Goal: Information Seeking & Learning: Learn about a topic

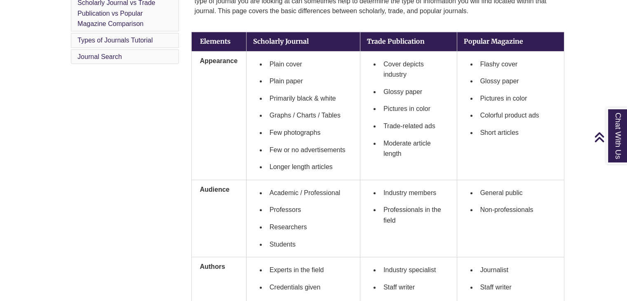
scroll to position [279, 0]
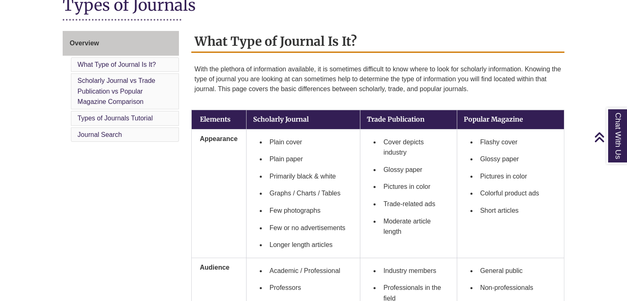
scroll to position [201, 0]
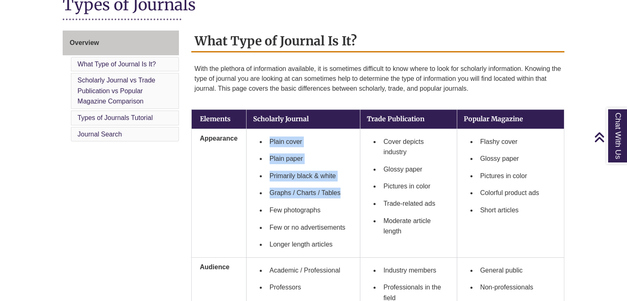
drag, startPoint x: 267, startPoint y: 138, endPoint x: 346, endPoint y: 190, distance: 94.1
click at [346, 190] on ul "Plain cover Plain paper Primarily black & white Graphs / Charts / Tables Few ph…" at bounding box center [303, 193] width 100 height 120
click at [294, 140] on li "Plain cover" at bounding box center [309, 141] width 87 height 17
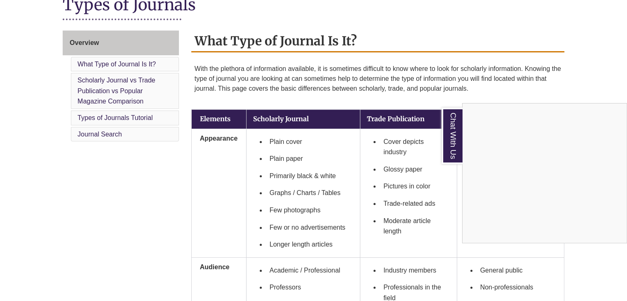
click at [412, 101] on div "Chat With Us" at bounding box center [313, 150] width 627 height 301
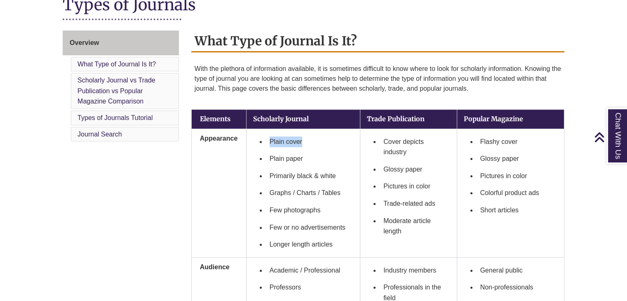
drag, startPoint x: 266, startPoint y: 138, endPoint x: 316, endPoint y: 146, distance: 50.0
click at [316, 146] on li "Plain cover" at bounding box center [309, 141] width 87 height 17
copy li "Plain cover"
click at [316, 146] on li "Plain cover" at bounding box center [309, 141] width 87 height 17
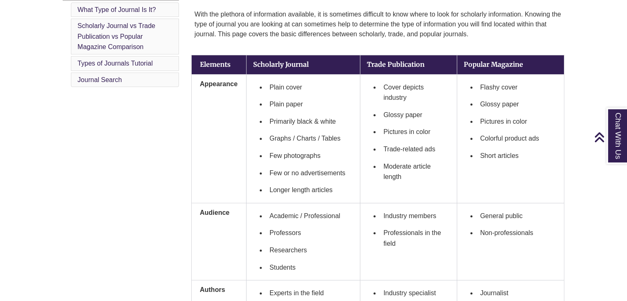
scroll to position [260, 0]
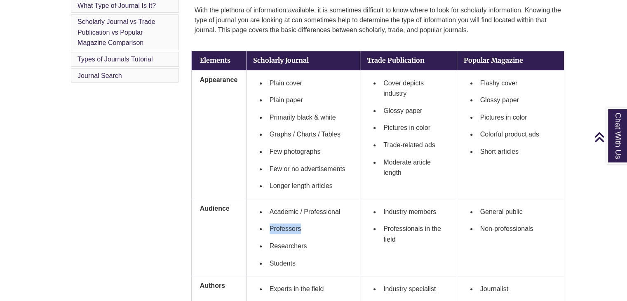
drag, startPoint x: 259, startPoint y: 223, endPoint x: 316, endPoint y: 229, distance: 57.6
click at [316, 229] on ul "Academic / Professional Professors Researchers Students" at bounding box center [303, 237] width 100 height 68
copy li "Professors"
click at [333, 119] on li "Primarily black & white" at bounding box center [309, 117] width 87 height 17
drag, startPoint x: 264, startPoint y: 115, endPoint x: 282, endPoint y: 121, distance: 19.3
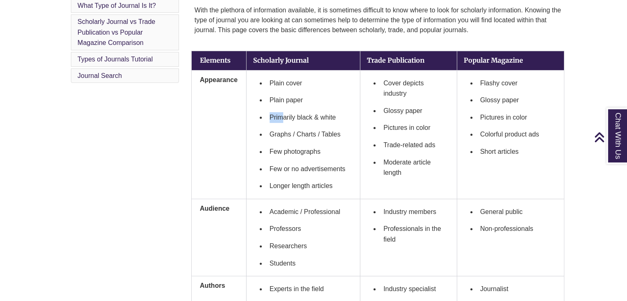
click at [282, 121] on ul "Plain cover Plain paper Primarily black & white Graphs / Charts / Tables Few ph…" at bounding box center [303, 135] width 100 height 120
click at [264, 131] on ul "Plain cover Plain paper Primarily black & white Graphs / Charts / Tables Few ph…" at bounding box center [303, 135] width 100 height 120
drag, startPoint x: 265, startPoint y: 132, endPoint x: 346, endPoint y: 129, distance: 80.8
click at [346, 129] on ul "Plain cover Plain paper Primarily black & white Graphs / Charts / Tables Few ph…" at bounding box center [303, 135] width 100 height 120
copy li "Graphs / Charts / Tables"
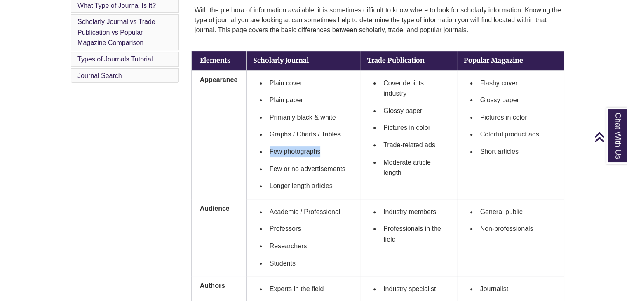
drag, startPoint x: 268, startPoint y: 150, endPoint x: 338, endPoint y: 157, distance: 70.4
click at [338, 157] on li "Few photographs" at bounding box center [309, 151] width 87 height 17
copy li "Few photographs"
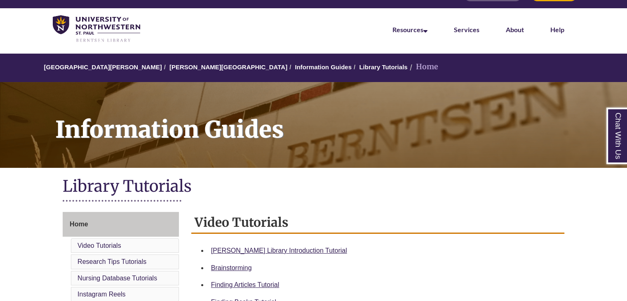
scroll to position [20, 0]
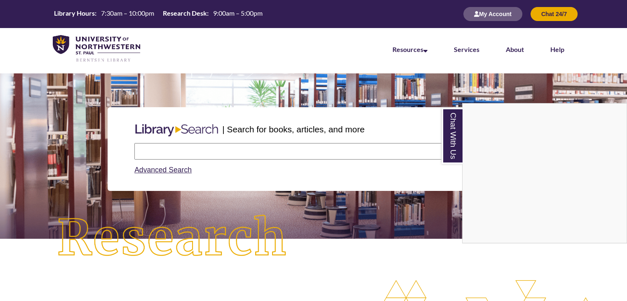
click at [208, 147] on div "Chat With Us" at bounding box center [313, 150] width 627 height 301
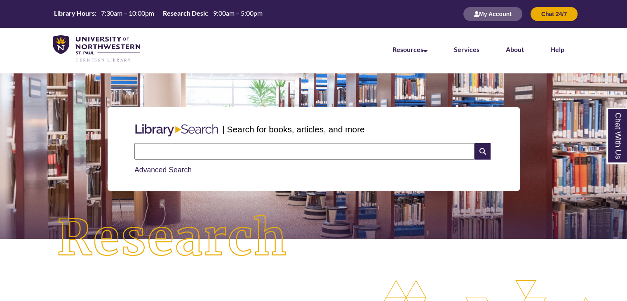
click at [208, 147] on input "text" at bounding box center [304, 151] width 340 height 16
type input "*"
type input "**********"
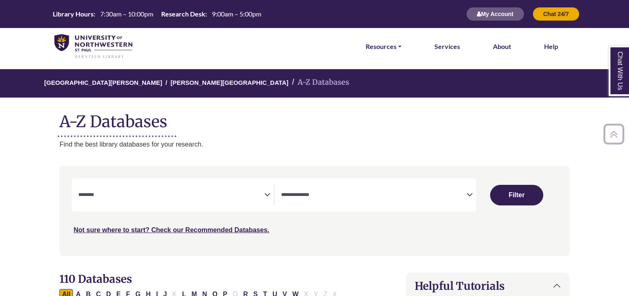
select select "Database Subject Filter"
select select "Database Types Filter"
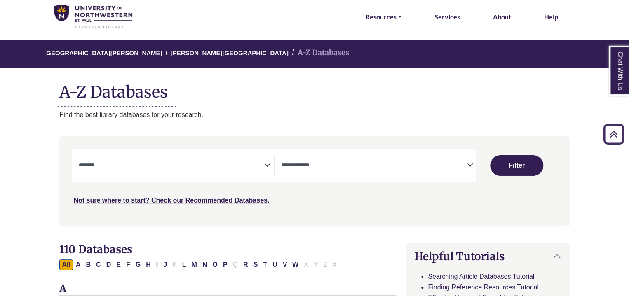
scroll to position [29, 0]
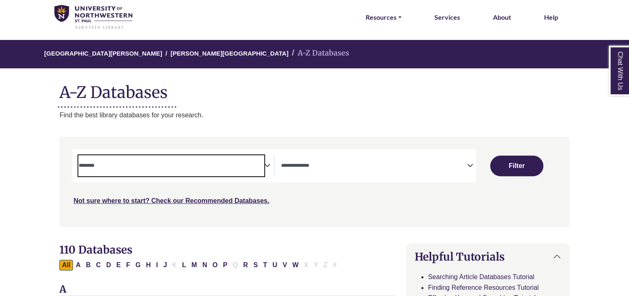
click at [262, 164] on textarea "Search" at bounding box center [170, 166] width 185 height 7
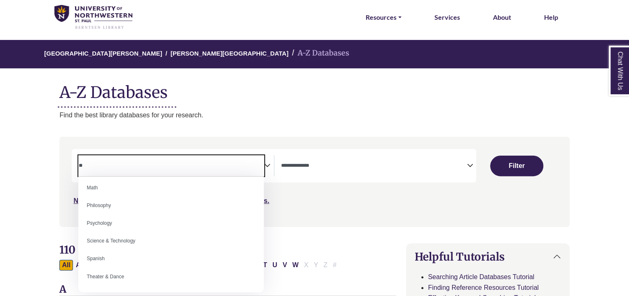
scroll to position [0, 0]
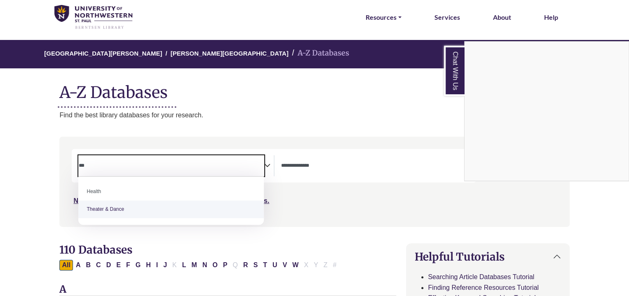
type textarea "***"
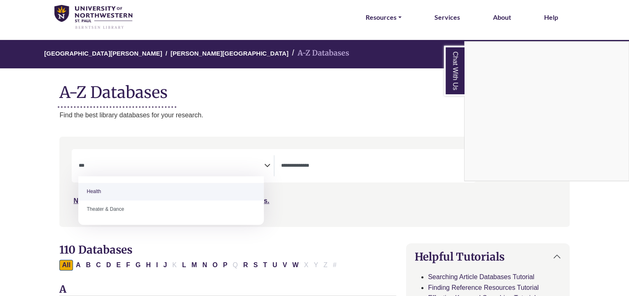
select select "*****"
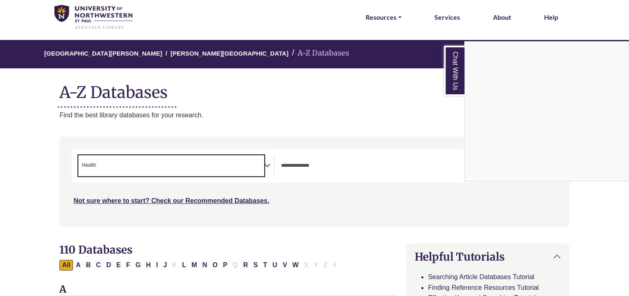
click at [330, 182] on div "Chat With Us" at bounding box center [314, 148] width 629 height 296
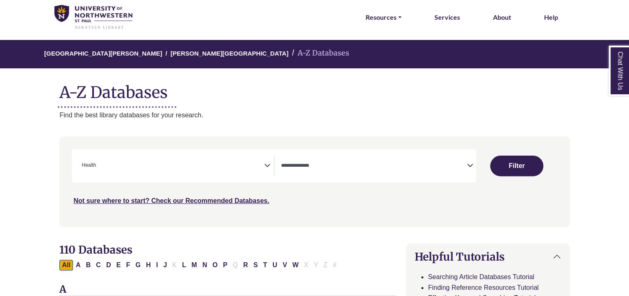
click at [328, 176] on div "**********" at bounding box center [274, 165] width 404 height 33
click at [488, 166] on div "Clear Filters Filter" at bounding box center [516, 166] width 71 height 21
click at [497, 168] on button "Filter" at bounding box center [516, 166] width 53 height 21
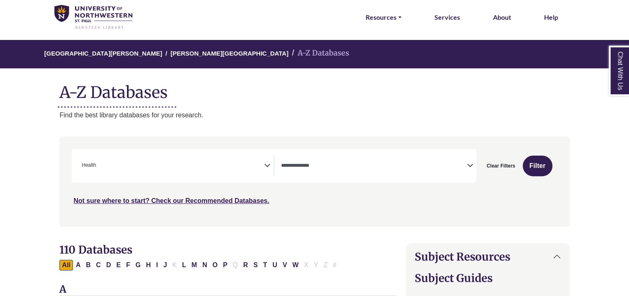
select select "Database Types Filter"
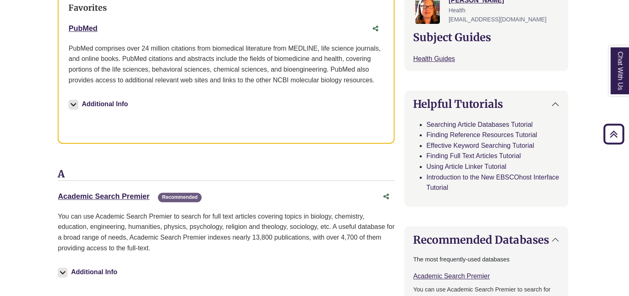
scroll to position [330, 2]
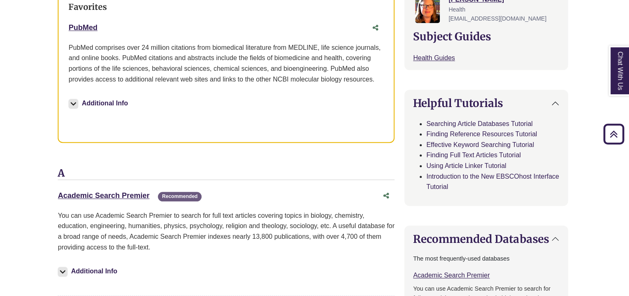
click at [136, 115] on div "Additional Info" at bounding box center [225, 105] width 315 height 28
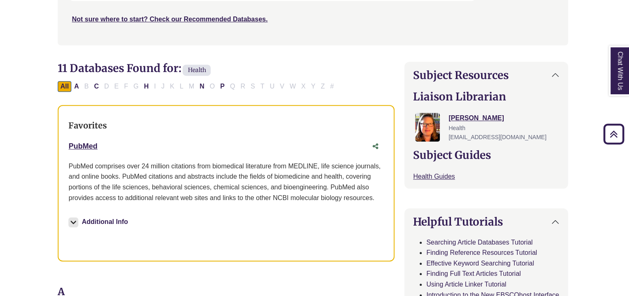
scroll to position [209, 2]
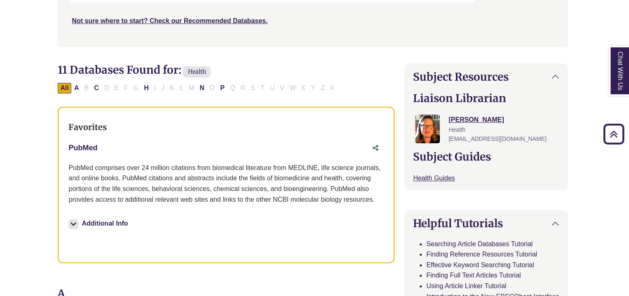
click at [84, 147] on link "PubMed This link opens in a new window" at bounding box center [82, 148] width 29 height 8
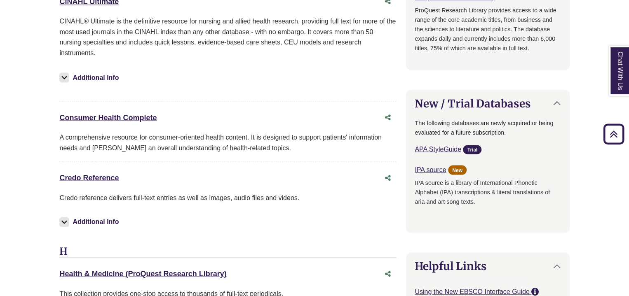
scroll to position [708, 0]
click at [107, 113] on link "Consumer Health Complete This link opens in a new window" at bounding box center [107, 117] width 97 height 8
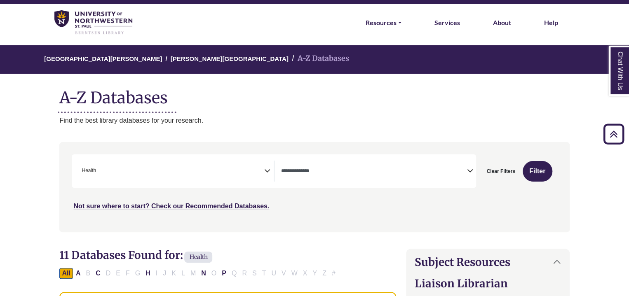
scroll to position [0, 0]
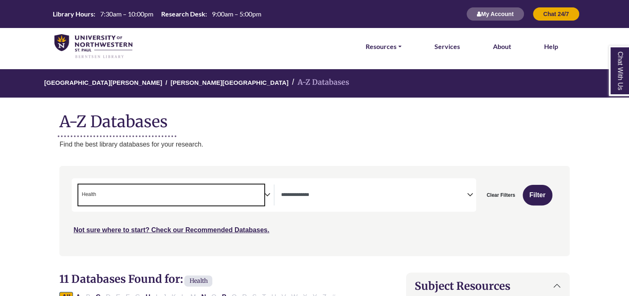
drag, startPoint x: 239, startPoint y: 203, endPoint x: 319, endPoint y: 292, distance: 119.3
click at [319, 292] on div "All A B C D E F G H I J K L M N O P Q R S T U V W X Y Z #" at bounding box center [227, 297] width 337 height 11
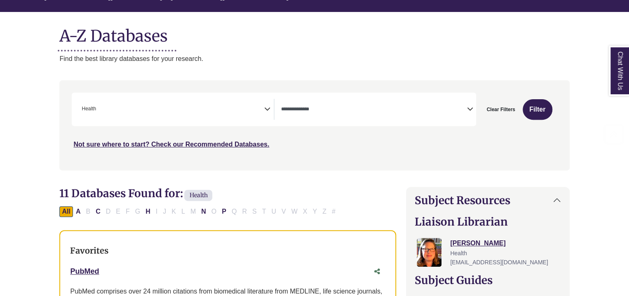
scroll to position [131, 0]
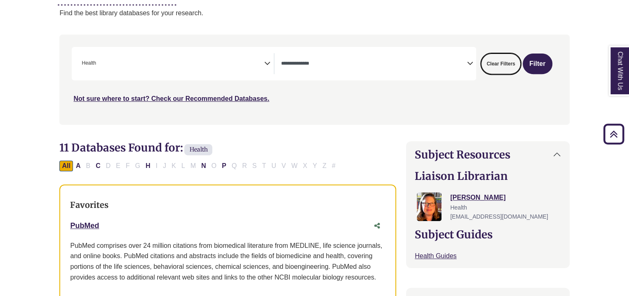
click at [510, 58] on button "Clear Filters" at bounding box center [500, 64] width 39 height 21
select select "Database Subject Filter"
select select "Database Types Filter"
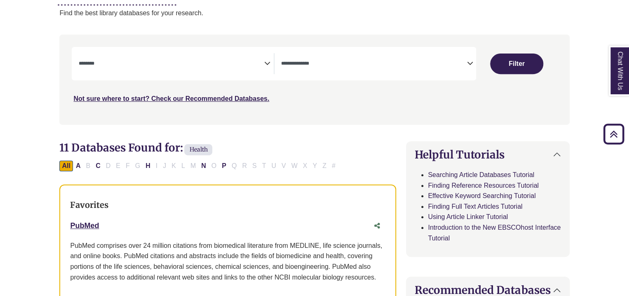
select select "Database Subject Filter"
select select "Database Types Filter"
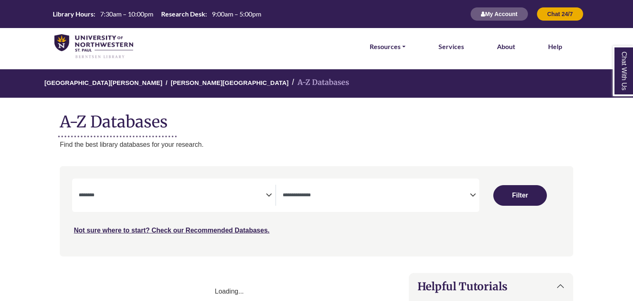
select select "Database Subject Filter"
select select "Database Types Filter"
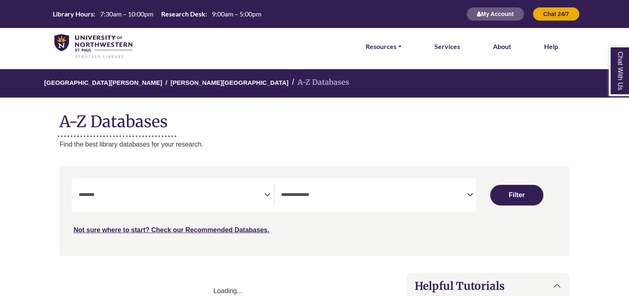
select select "Database Subject Filter"
select select "Database Types Filter"
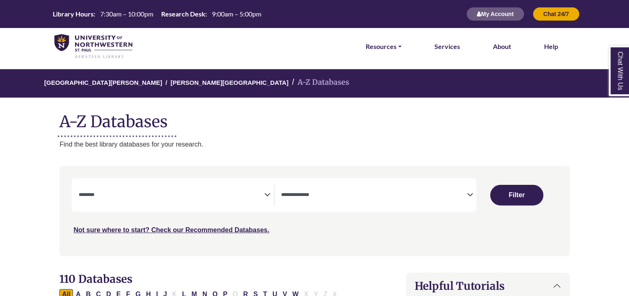
click at [263, 201] on span "Search filters" at bounding box center [170, 195] width 185 height 21
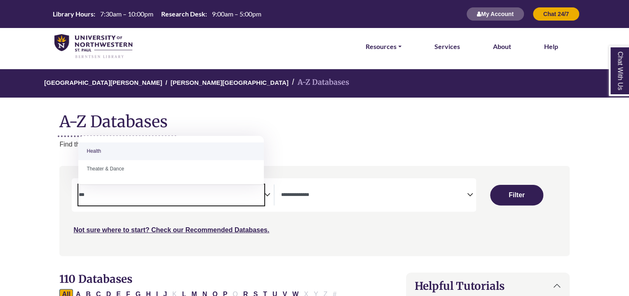
type textarea "***"
select select "*****"
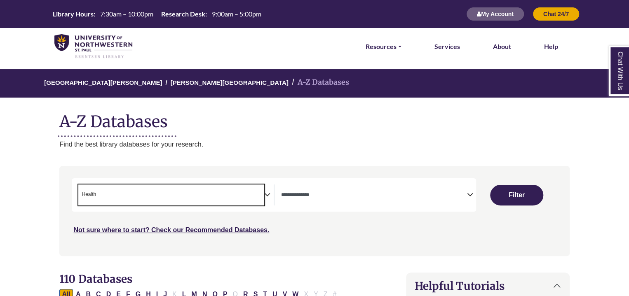
scroll to position [168, 0]
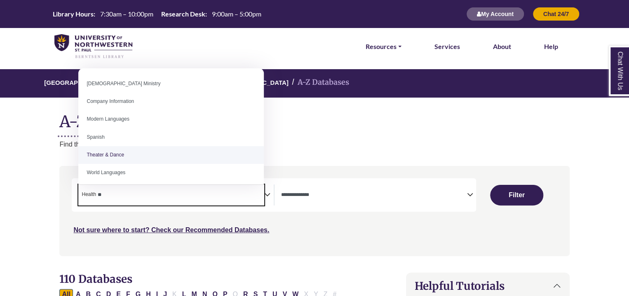
type textarea "*"
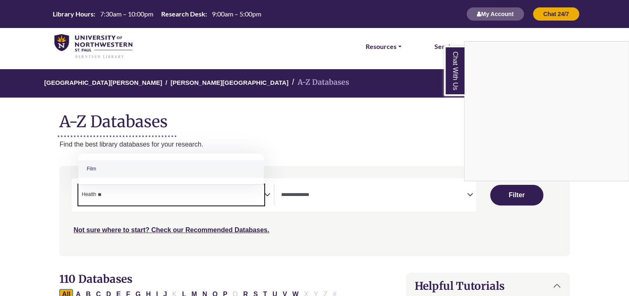
type textarea "*"
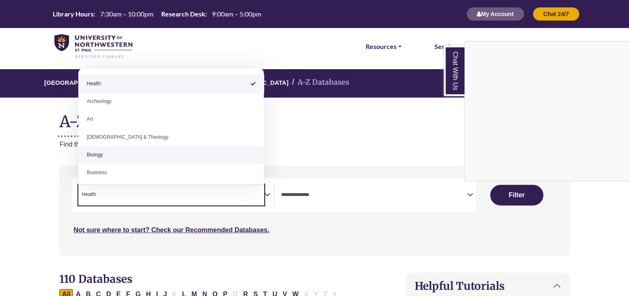
select select "Database Subject Filter"
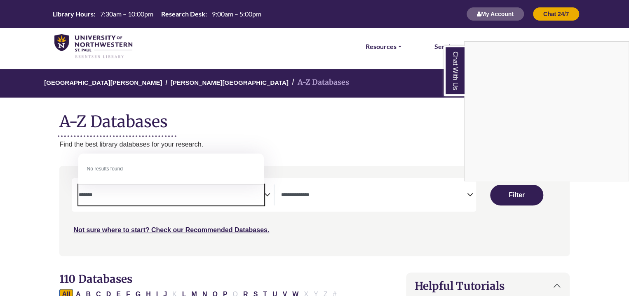
type textarea "******"
click at [141, 221] on div "Chat With Us" at bounding box center [314, 148] width 629 height 296
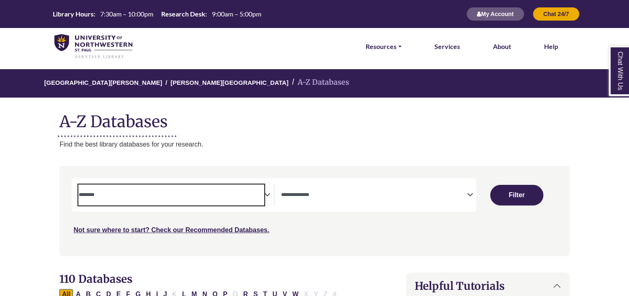
click at [143, 200] on span "Search filters" at bounding box center [170, 195] width 185 height 21
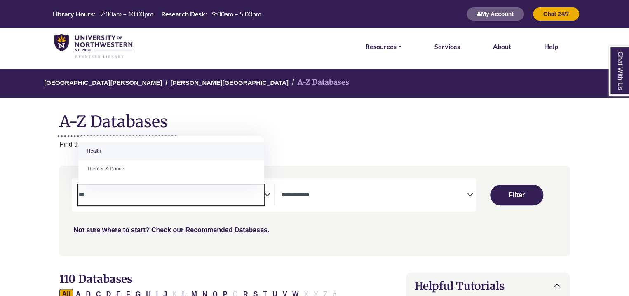
type textarea "***"
select select "*****"
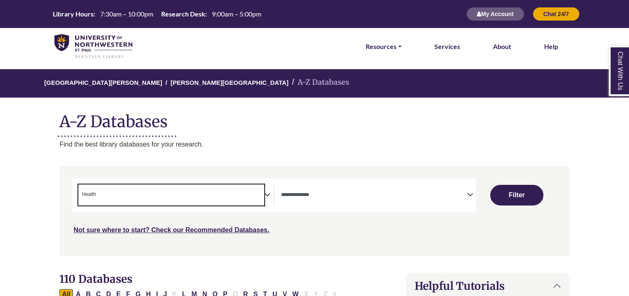
click at [350, 203] on span "Search filters" at bounding box center [373, 195] width 185 height 21
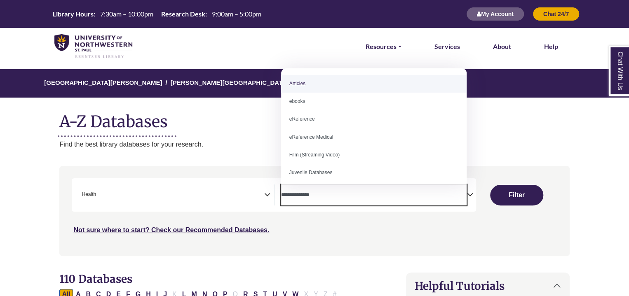
click at [347, 201] on span "Search filters" at bounding box center [373, 195] width 185 height 21
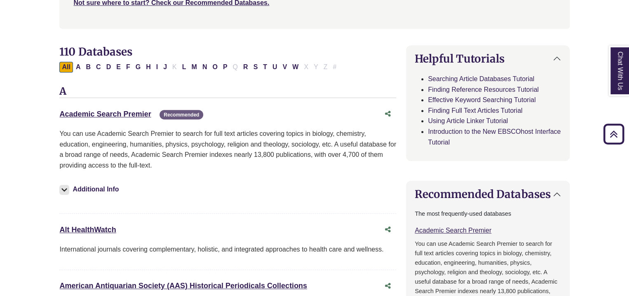
scroll to position [232, 0]
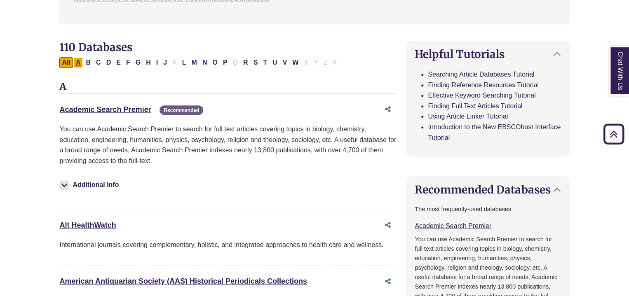
click at [77, 63] on button "A" at bounding box center [78, 62] width 10 height 11
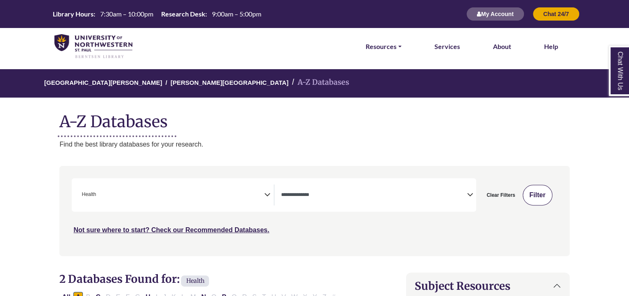
click at [534, 193] on button "Filter" at bounding box center [537, 195] width 30 height 21
select select "Database Types Filter"
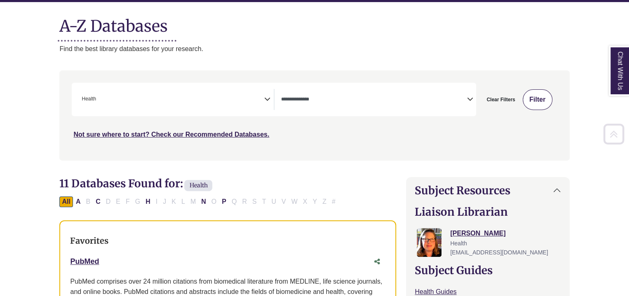
scroll to position [96, 0]
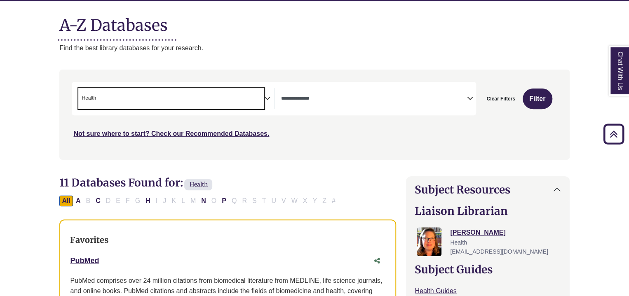
click at [159, 96] on span "× Health" at bounding box center [170, 98] width 185 height 21
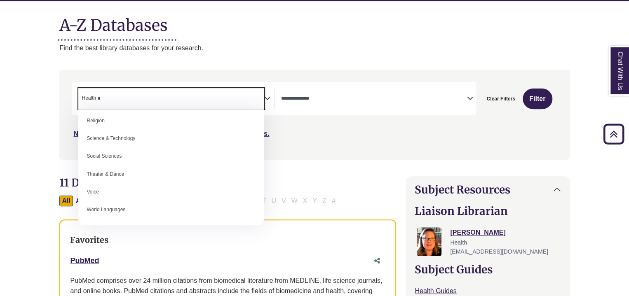
scroll to position [0, 0]
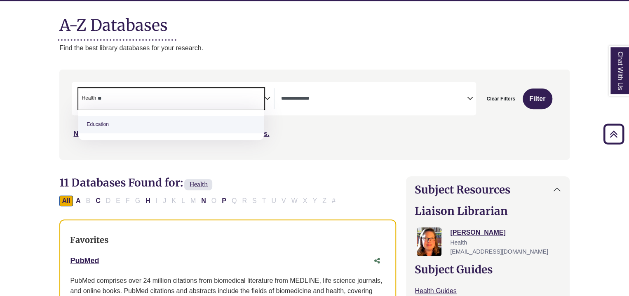
type textarea "**"
select select "*****"
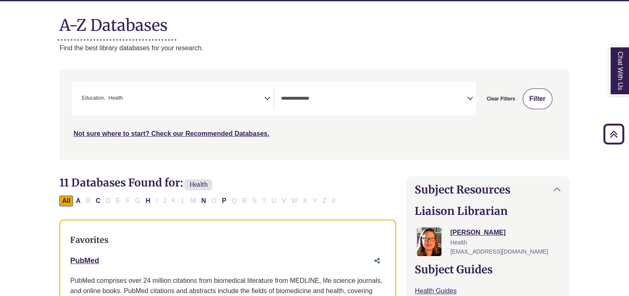
click at [539, 100] on button "Filter" at bounding box center [537, 99] width 30 height 21
select select "Database Types Filter"
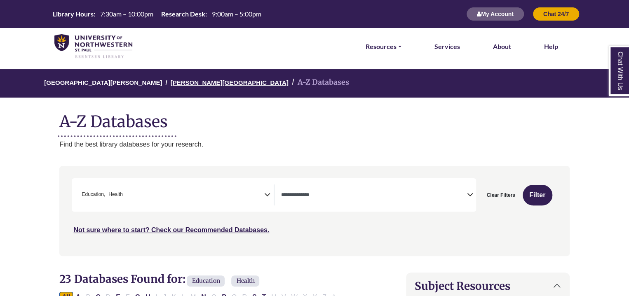
click at [193, 79] on link "[PERSON_NAME][GEOGRAPHIC_DATA]" at bounding box center [230, 82] width 118 height 8
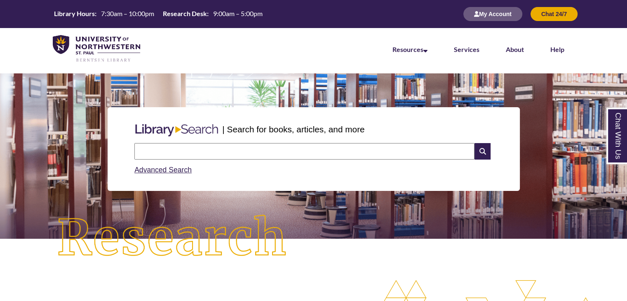
click at [225, 146] on input "text" at bounding box center [304, 151] width 340 height 16
type input "**********"
click at [477, 150] on icon at bounding box center [482, 151] width 16 height 16
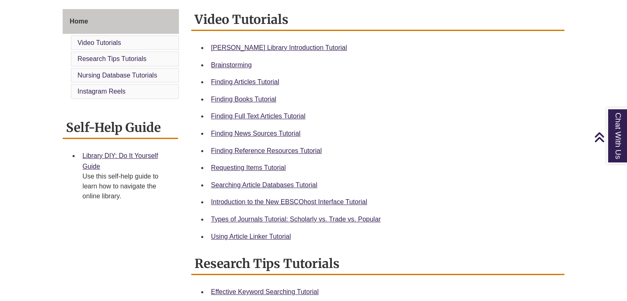
scroll to position [265, 0]
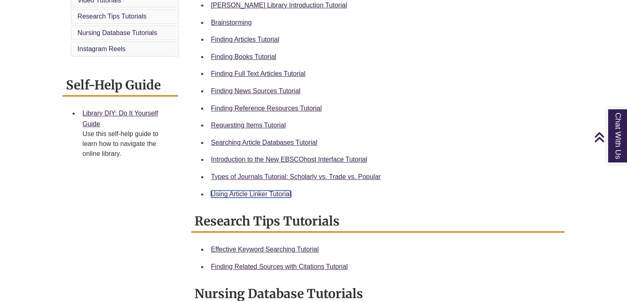
click at [259, 194] on link "Using Article Linker Tutorial" at bounding box center [251, 193] width 80 height 7
